Goal: Information Seeking & Learning: Learn about a topic

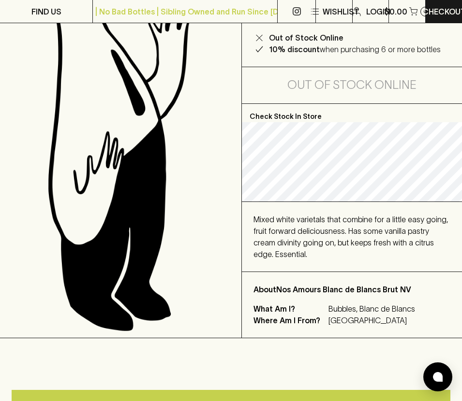
scroll to position [210, 0]
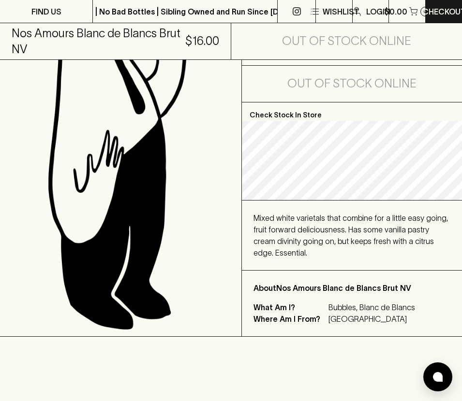
scroll to position [318, 0]
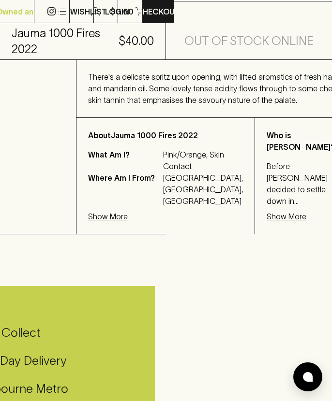
scroll to position [324, 165]
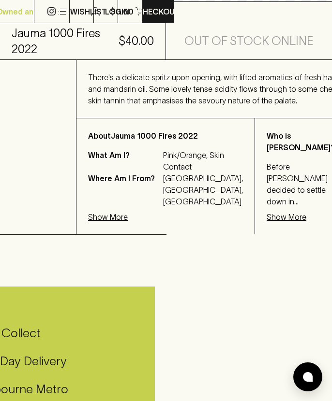
click at [105, 223] on p "Show More" at bounding box center [108, 217] width 40 height 12
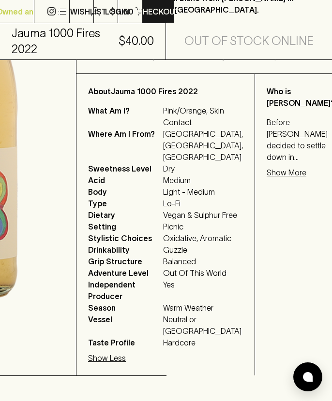
scroll to position [335, 165]
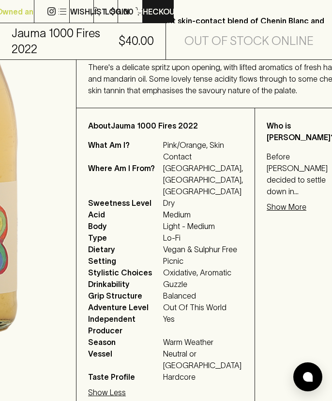
click at [266, 213] on p "Show More" at bounding box center [286, 207] width 40 height 12
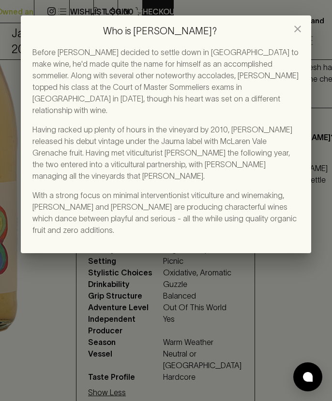
click at [299, 31] on icon "close" at bounding box center [297, 29] width 7 height 7
